Goal: Transaction & Acquisition: Register for event/course

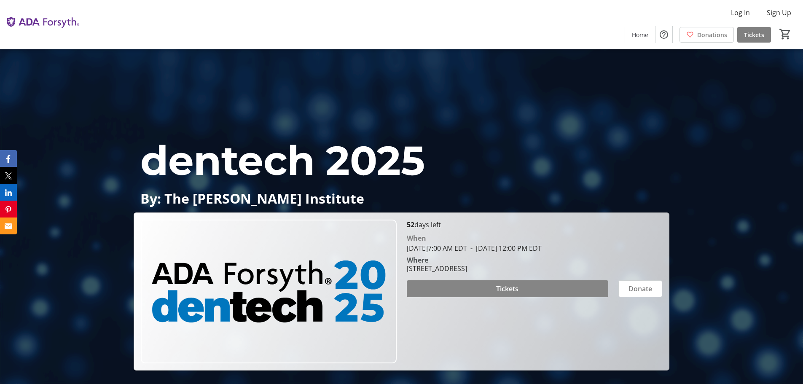
click at [486, 291] on span at bounding box center [507, 289] width 201 height 20
